Goal: Transaction & Acquisition: Subscribe to service/newsletter

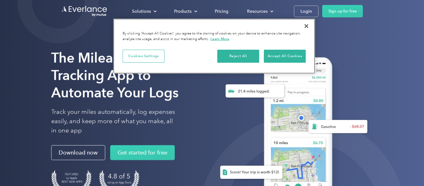
click at [293, 64] on div "Reject All Accept All Cookies" at bounding box center [261, 59] width 88 height 18
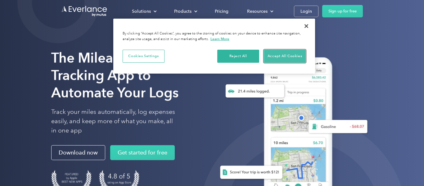
click at [294, 58] on button "Accept All Cookies" at bounding box center [285, 56] width 42 height 13
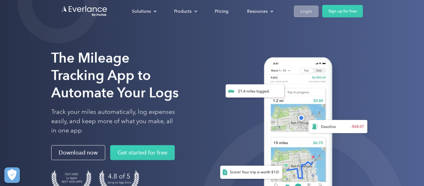
click at [305, 11] on div "Login" at bounding box center [306, 11] width 11 height 8
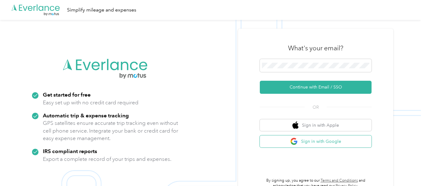
click at [329, 142] on button "Sign in with Google" at bounding box center [316, 141] width 112 height 12
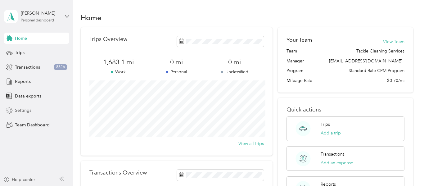
click at [24, 110] on span "Settings" at bounding box center [23, 110] width 16 height 7
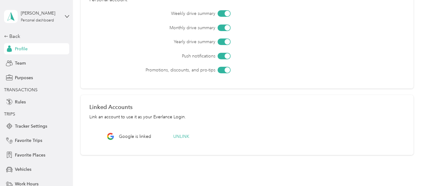
scroll to position [274, 0]
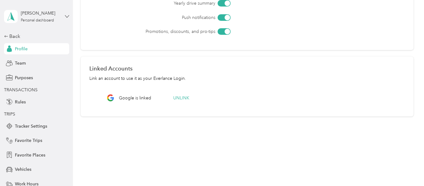
click at [68, 15] on icon at bounding box center [67, 16] width 4 height 4
click at [35, 63] on div "Personal dashboard" at bounding box center [29, 62] width 40 height 7
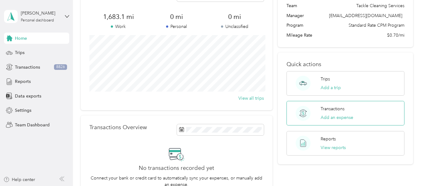
scroll to position [39, 0]
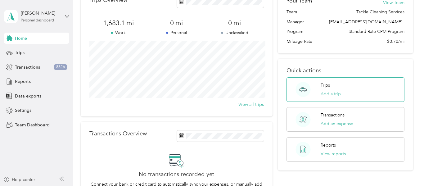
click at [326, 94] on button "Add a trip" at bounding box center [331, 94] width 20 height 7
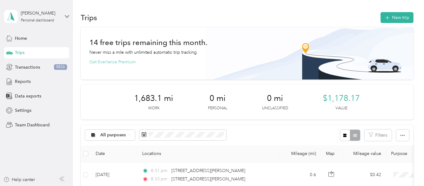
click at [113, 64] on button "Get Everlance Premium" at bounding box center [112, 62] width 46 height 7
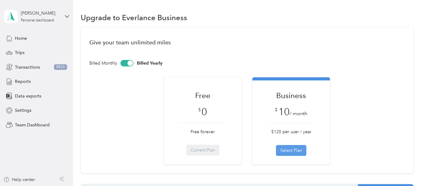
click at [292, 152] on button "Select Plan" at bounding box center [291, 150] width 30 height 11
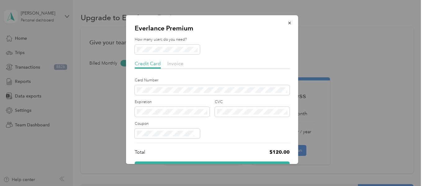
click at [173, 105] on div "Expiration" at bounding box center [172, 107] width 75 height 17
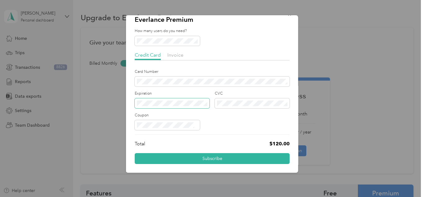
scroll to position [9, 0]
click at [93, 83] on div at bounding box center [212, 98] width 424 height 197
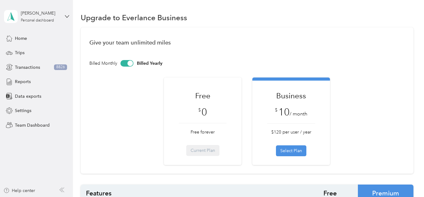
click at [125, 62] on div at bounding box center [126, 63] width 13 height 7
click at [292, 149] on button "Select Plan" at bounding box center [291, 150] width 30 height 11
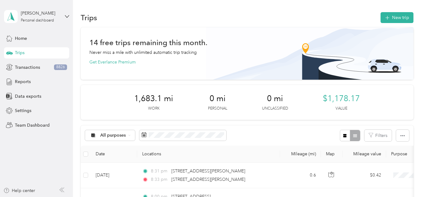
click at [26, 168] on aside "Danyasius Leslie Personal dashboard Home Trips Transactions 8826 Reports Data e…" at bounding box center [36, 98] width 73 height 197
click at [18, 37] on span "Home" at bounding box center [21, 38] width 12 height 7
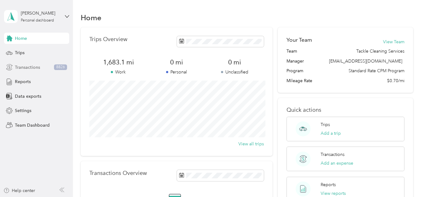
click at [39, 67] on div "Transactions 8826" at bounding box center [36, 66] width 65 height 11
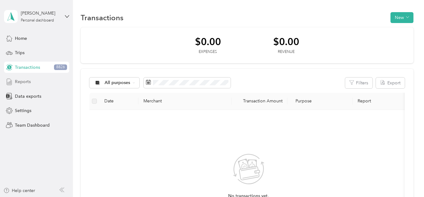
click at [28, 82] on span "Reports" at bounding box center [23, 81] width 16 height 7
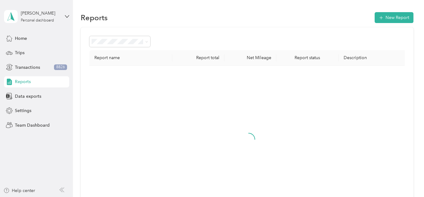
click at [63, 16] on div "Danyasius Leslie Personal dashboard" at bounding box center [36, 17] width 65 height 22
click at [41, 64] on div "Personal dashboard" at bounding box center [29, 65] width 40 height 7
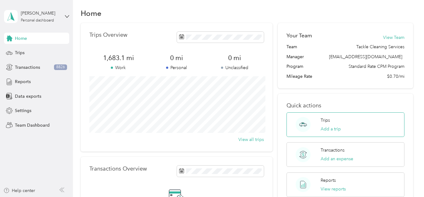
scroll to position [0, 0]
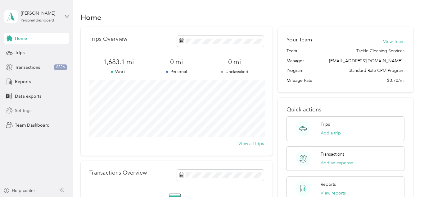
click at [27, 108] on span "Settings" at bounding box center [23, 110] width 16 height 7
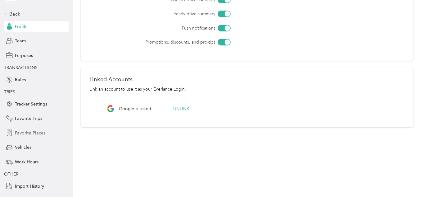
scroll to position [32, 0]
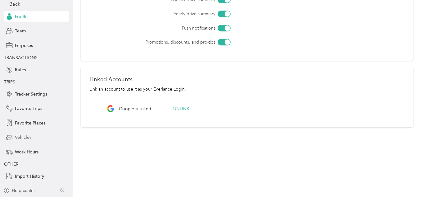
click at [25, 136] on span "Vehicles" at bounding box center [23, 137] width 16 height 7
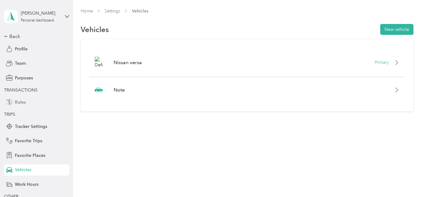
click at [19, 104] on span "Rules" at bounding box center [20, 102] width 11 height 7
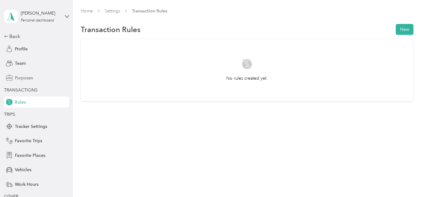
click at [27, 75] on span "Purposes" at bounding box center [24, 78] width 18 height 7
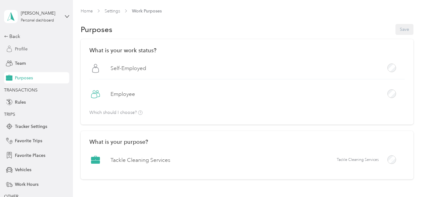
click at [20, 46] on span "Profile" at bounding box center [21, 49] width 13 height 7
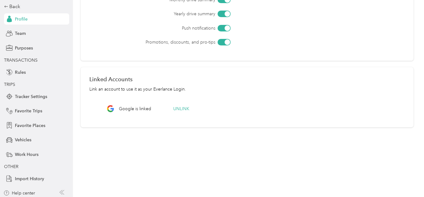
scroll to position [29, 0]
click at [25, 20] on span "Profile" at bounding box center [21, 19] width 13 height 7
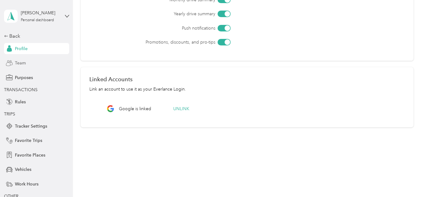
scroll to position [0, 0]
click at [65, 15] on icon at bounding box center [67, 16] width 4 height 4
click at [135, 173] on div "Home Settings Tracker Settings Profile Settings Personal Info Save First name L…" at bounding box center [247, 98] width 348 height 197
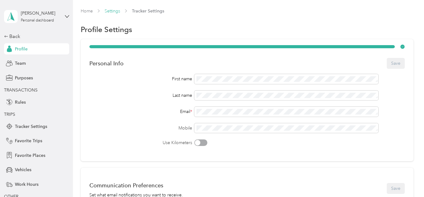
click at [111, 11] on link "Settings" at bounding box center [113, 10] width 16 height 5
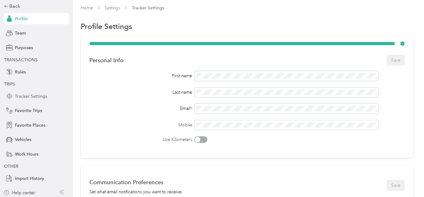
scroll to position [32, 0]
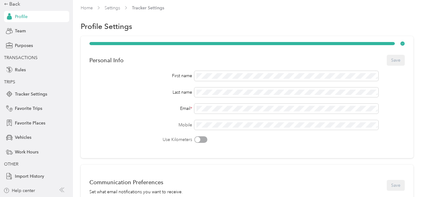
click at [28, 60] on span "TRANSACTIONS" at bounding box center [21, 57] width 34 height 5
click at [29, 58] on span "TRANSACTIONS" at bounding box center [21, 57] width 34 height 5
click at [34, 54] on span "TRANSACTIONS" at bounding box center [35, 57] width 62 height 7
click at [21, 30] on span "Team" at bounding box center [20, 31] width 11 height 7
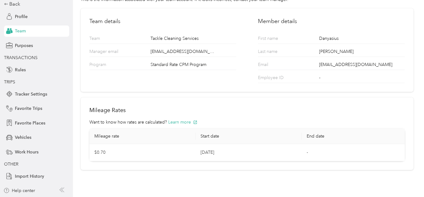
scroll to position [53, 0]
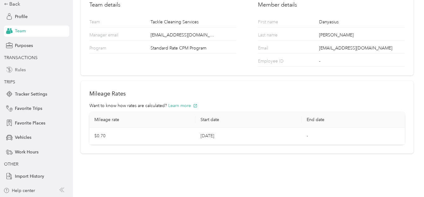
click at [13, 70] on div "Rules" at bounding box center [36, 69] width 65 height 11
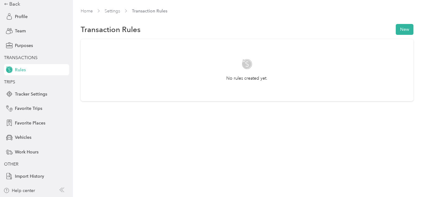
click at [13, 70] on div "Rules" at bounding box center [36, 69] width 65 height 11
click at [17, 78] on div "Back Profile Team Purposes TRANSACTIONS Rules TRIPS Tracker Settings Favorite T…" at bounding box center [36, 90] width 65 height 181
click at [17, 79] on span "TRIPS" at bounding box center [35, 82] width 62 height 7
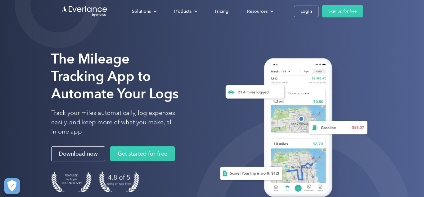
click at [11, 5] on div "Solutions For companies Easy vehicle reimbursements For self-employed Maximize …" at bounding box center [212, 11] width 424 height 22
click at [302, 11] on div "Login" at bounding box center [306, 11] width 11 height 8
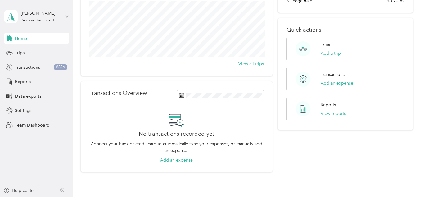
scroll to position [77, 0]
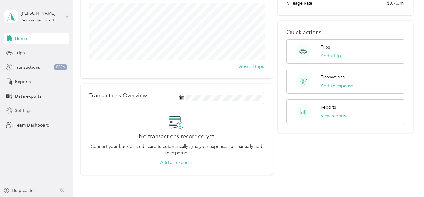
click at [33, 109] on div "Settings" at bounding box center [36, 110] width 65 height 11
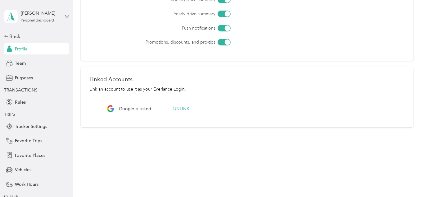
scroll to position [170, 0]
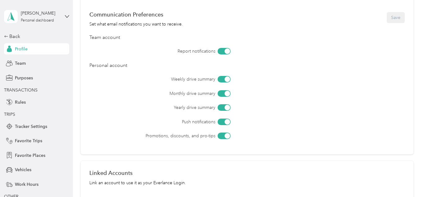
click at [19, 49] on span "Profile" at bounding box center [21, 49] width 13 height 7
click at [66, 14] on div "Danyasius Leslie Personal dashboard" at bounding box center [36, 17] width 65 height 22
click at [47, 110] on div "Back Profile Team Purposes TRANSACTIONS Rules TRIPS Tracker Settings Favorite T…" at bounding box center [36, 123] width 65 height 181
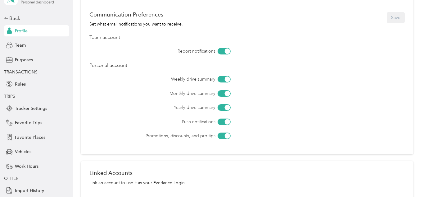
scroll to position [0, 0]
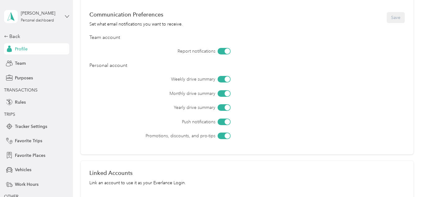
click at [66, 17] on icon at bounding box center [67, 16] width 4 height 4
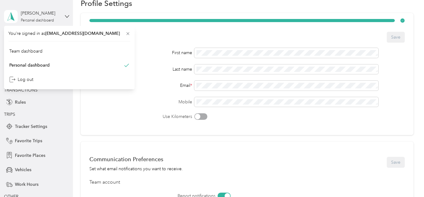
scroll to position [24, 0]
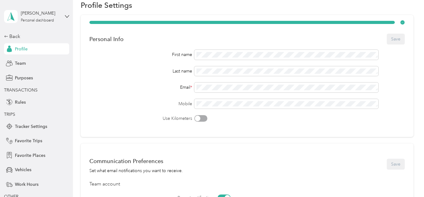
click at [405, 107] on div "Mobile" at bounding box center [246, 104] width 315 height 10
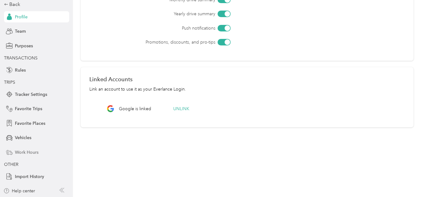
scroll to position [32, 0]
drag, startPoint x: 31, startPoint y: 153, endPoint x: 40, endPoint y: 151, distance: 9.4
click at [31, 152] on span "Work Hours" at bounding box center [27, 151] width 24 height 7
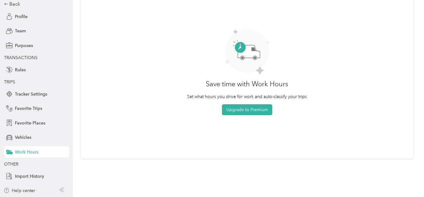
scroll to position [58, 0]
click at [254, 111] on button "Upgrade to Premium" at bounding box center [247, 109] width 50 height 11
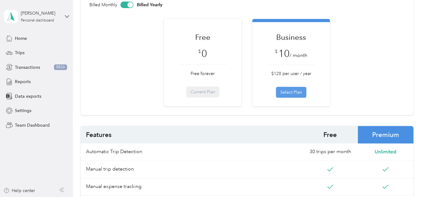
click at [301, 93] on button "Select Plan" at bounding box center [291, 92] width 30 height 11
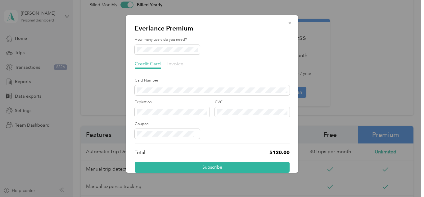
click at [175, 64] on span "Invoice" at bounding box center [175, 64] width 16 height 6
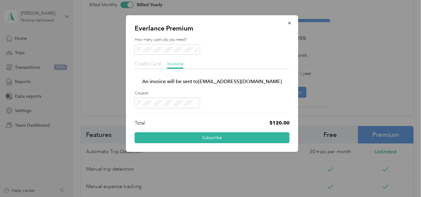
click at [147, 63] on span "Credit Card" at bounding box center [148, 64] width 26 height 6
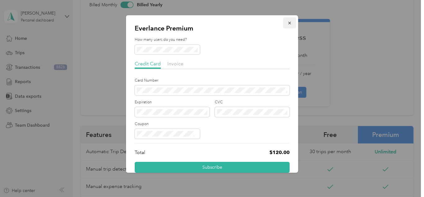
click at [291, 23] on icon "button" at bounding box center [290, 23] width 4 height 4
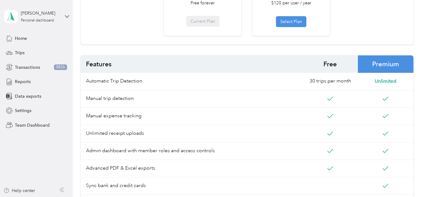
scroll to position [27, 0]
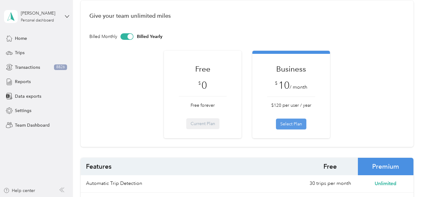
click at [281, 125] on button "Select Plan" at bounding box center [291, 123] width 30 height 11
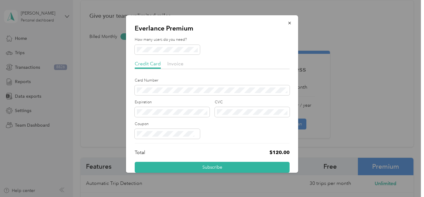
scroll to position [9, 0]
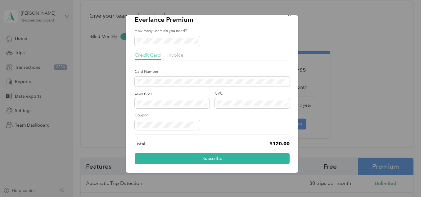
click at [152, 55] on span "Credit Card" at bounding box center [148, 55] width 26 height 6
click at [176, 51] on div "Invoice" at bounding box center [175, 55] width 16 height 8
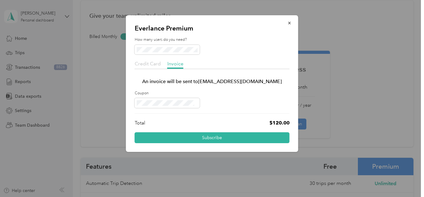
click at [142, 62] on span "Credit Card" at bounding box center [148, 64] width 26 height 6
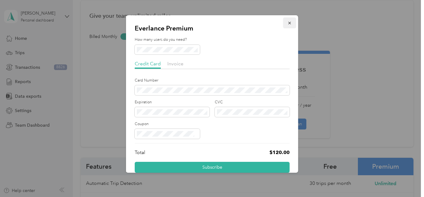
drag, startPoint x: 293, startPoint y: 23, endPoint x: 288, endPoint y: 24, distance: 4.4
click at [291, 24] on button "button" at bounding box center [289, 22] width 13 height 11
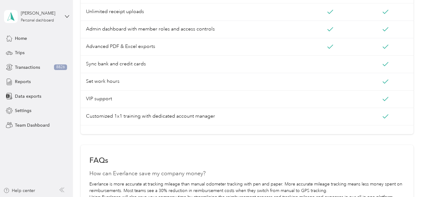
scroll to position [120, 0]
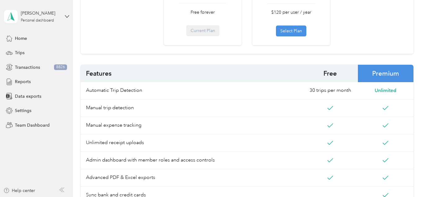
click at [214, 30] on div "Free $ 0 Free forever Current Plan" at bounding box center [203, 4] width 48 height 66
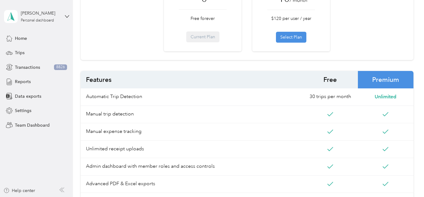
scroll to position [113, 0]
click at [211, 37] on div "Free $ 0 Free forever Current Plan" at bounding box center [203, 10] width 48 height 66
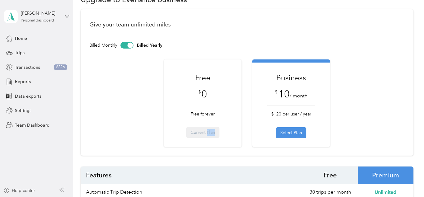
scroll to position [16, 0]
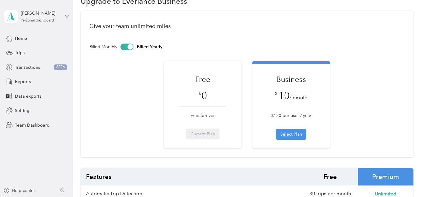
click at [127, 47] on div at bounding box center [126, 46] width 13 height 7
click at [291, 135] on button "Select Plan" at bounding box center [291, 134] width 30 height 11
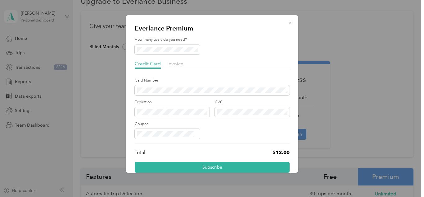
click at [161, 84] on div "Card Number" at bounding box center [212, 86] width 155 height 17
drag, startPoint x: 155, startPoint y: 96, endPoint x: 157, endPoint y: 93, distance: 4.2
click at [156, 93] on div "Card Number Expiration CVC Coupon" at bounding box center [212, 108] width 155 height 61
click at [149, 108] on span at bounding box center [172, 112] width 75 height 10
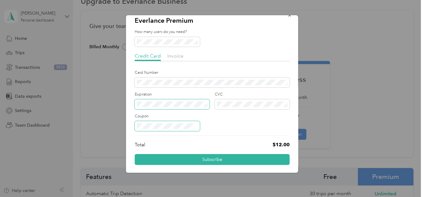
scroll to position [9, 0]
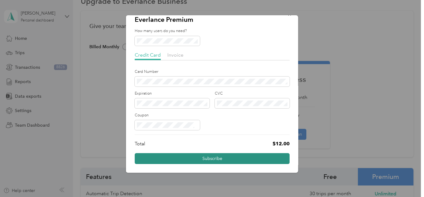
click at [165, 156] on button "Subscribe" at bounding box center [212, 158] width 155 height 11
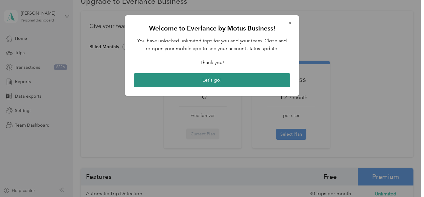
click at [230, 78] on button "Let's go!" at bounding box center [212, 80] width 156 height 14
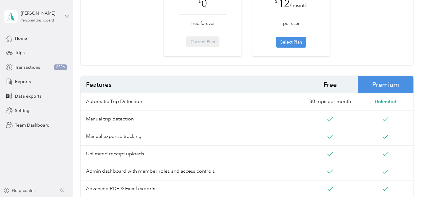
scroll to position [112, 0]
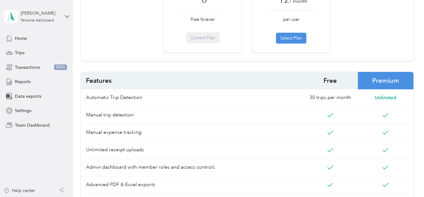
click at [295, 35] on button "Select Plan" at bounding box center [291, 38] width 30 height 11
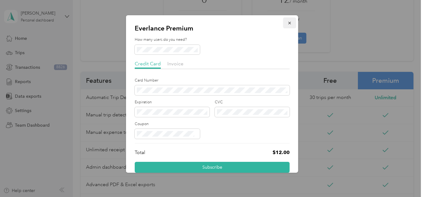
click at [289, 26] on button "button" at bounding box center [289, 22] width 13 height 11
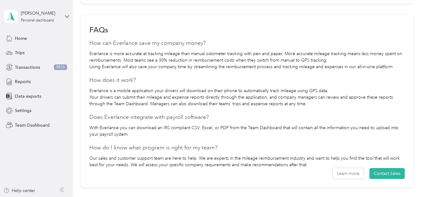
scroll to position [379, 0]
click at [386, 177] on button "Contact Sales" at bounding box center [386, 174] width 35 height 11
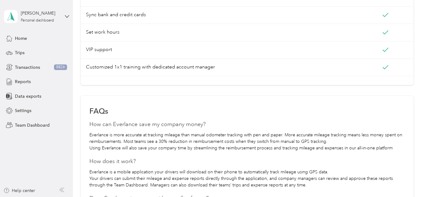
scroll to position [299, 0]
click at [23, 36] on span "Home" at bounding box center [21, 38] width 12 height 7
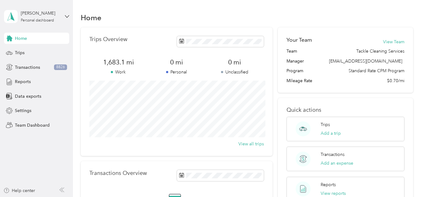
scroll to position [3, 0]
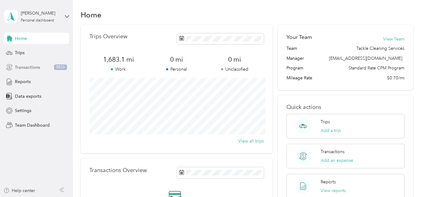
click at [51, 67] on div "Transactions 8826" at bounding box center [36, 66] width 65 height 11
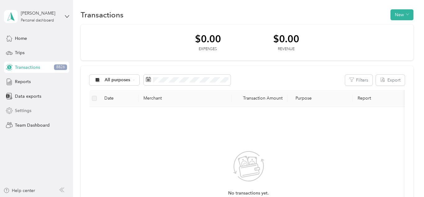
click at [25, 112] on span "Settings" at bounding box center [23, 110] width 16 height 7
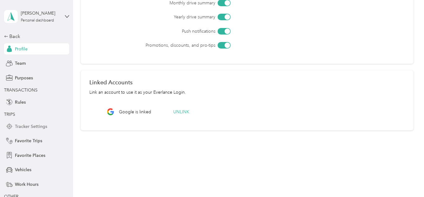
scroll to position [23, 0]
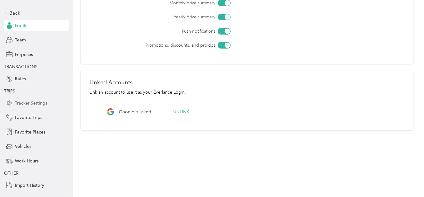
click at [31, 103] on span "Tracker Settings" at bounding box center [31, 103] width 32 height 7
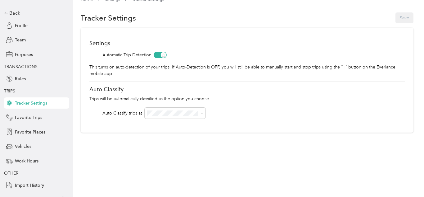
scroll to position [11, 0]
click at [15, 76] on span "Rules" at bounding box center [20, 78] width 11 height 7
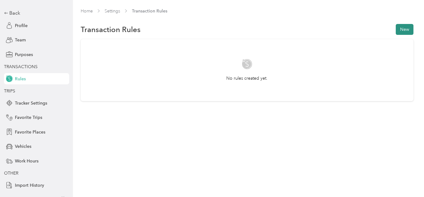
click at [400, 26] on button "New" at bounding box center [405, 29] width 18 height 11
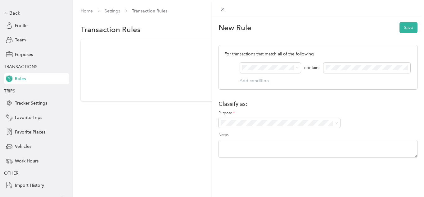
click at [254, 80] on div "For transactions that match all of the following AND contains Add condition" at bounding box center [318, 67] width 199 height 45
